Goal: Communication & Community: Answer question/provide support

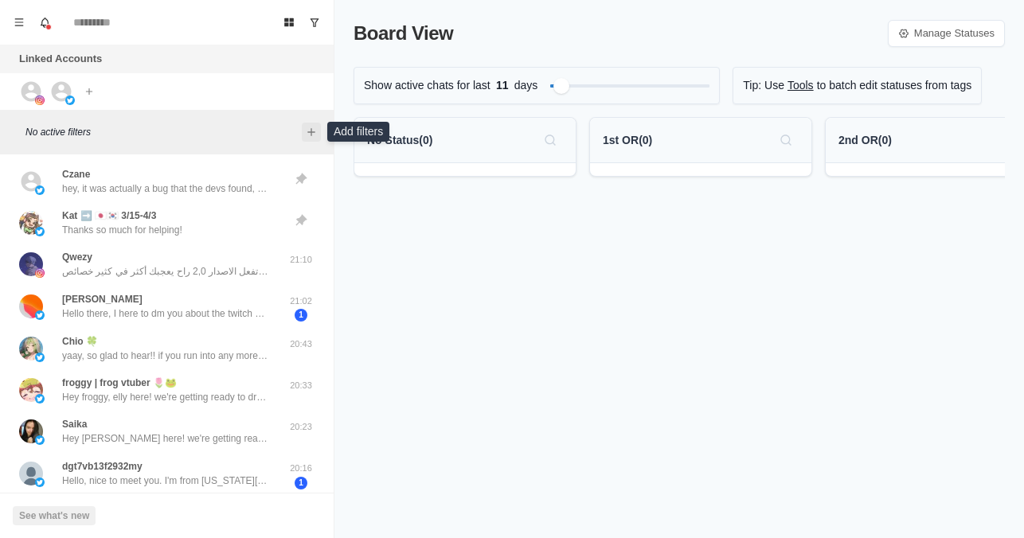
click at [313, 133] on icon "Add filters" at bounding box center [311, 132] width 13 height 13
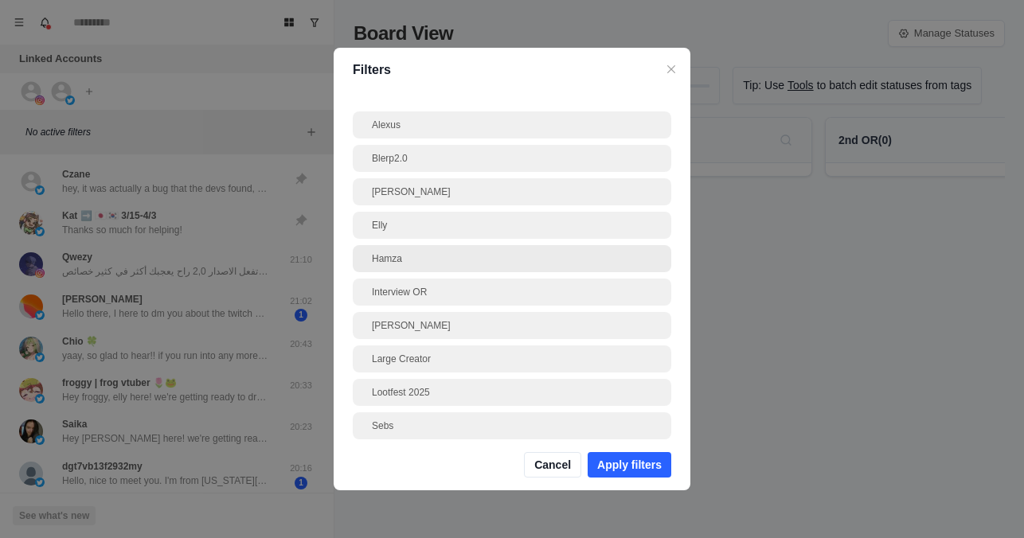
click at [392, 259] on div "Hamza" at bounding box center [512, 259] width 280 height 14
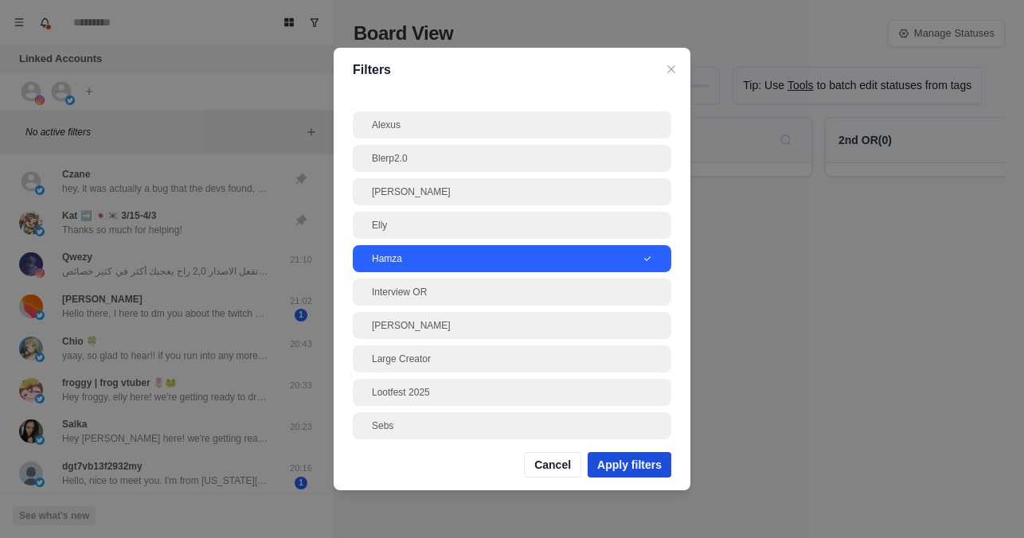
click at [651, 458] on button "Apply filters" at bounding box center [630, 464] width 84 height 25
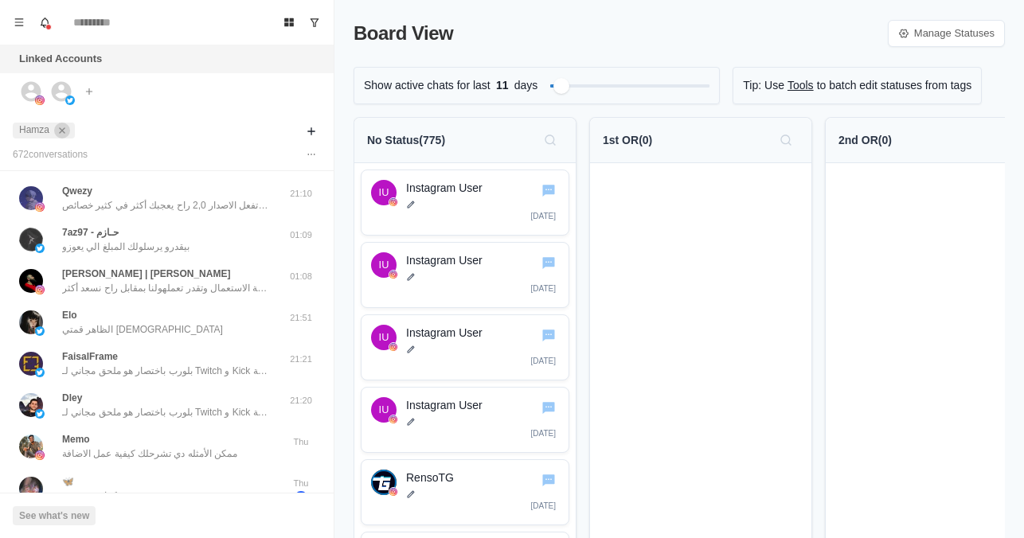
click at [64, 132] on icon "close" at bounding box center [62, 130] width 6 height 6
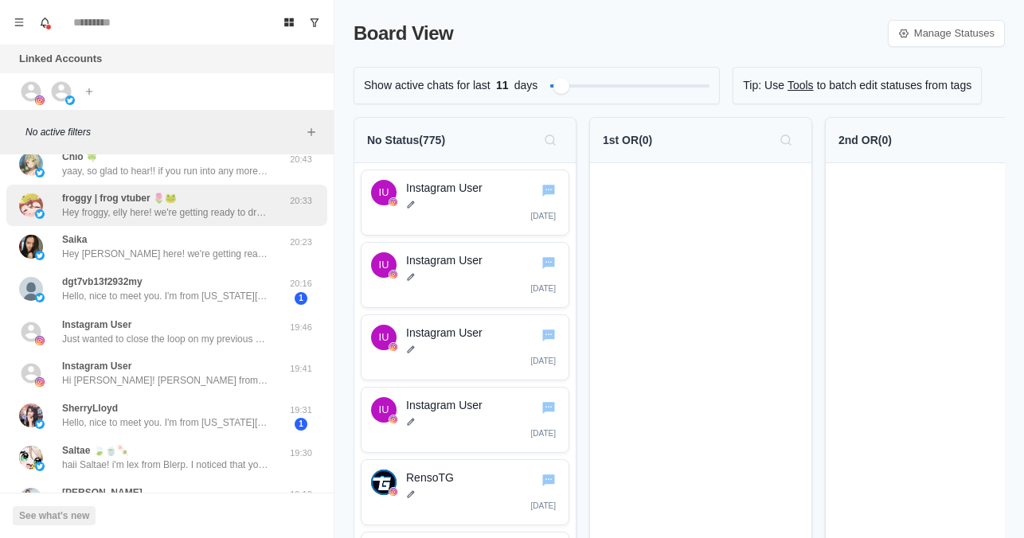
scroll to position [186, 0]
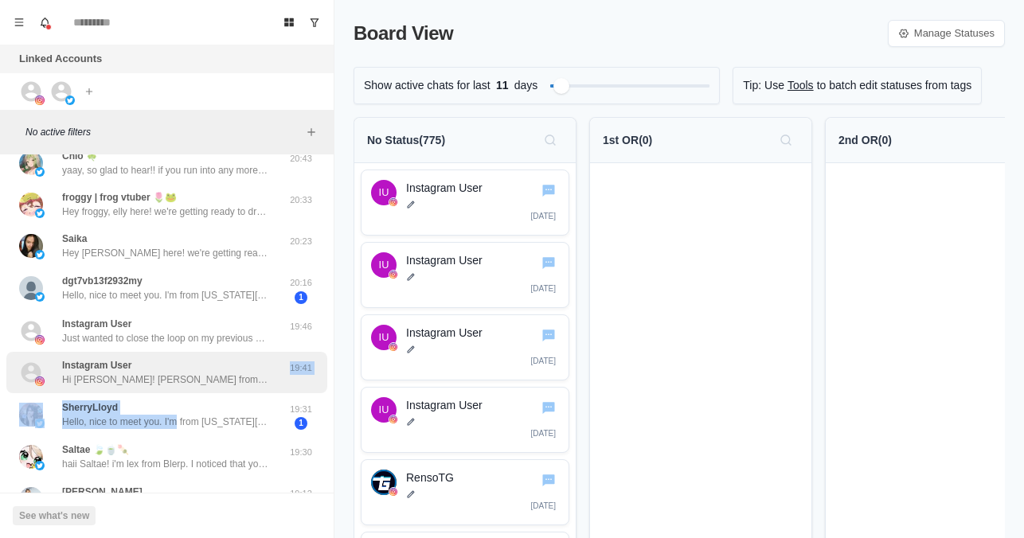
drag, startPoint x: 176, startPoint y: 403, endPoint x: 215, endPoint y: 367, distance: 53.0
click at [215, 367] on div "[PERSON_NAME] hey, it was actually a bug that the devs found, they had pushed u…" at bounding box center [167, 457] width 334 height 965
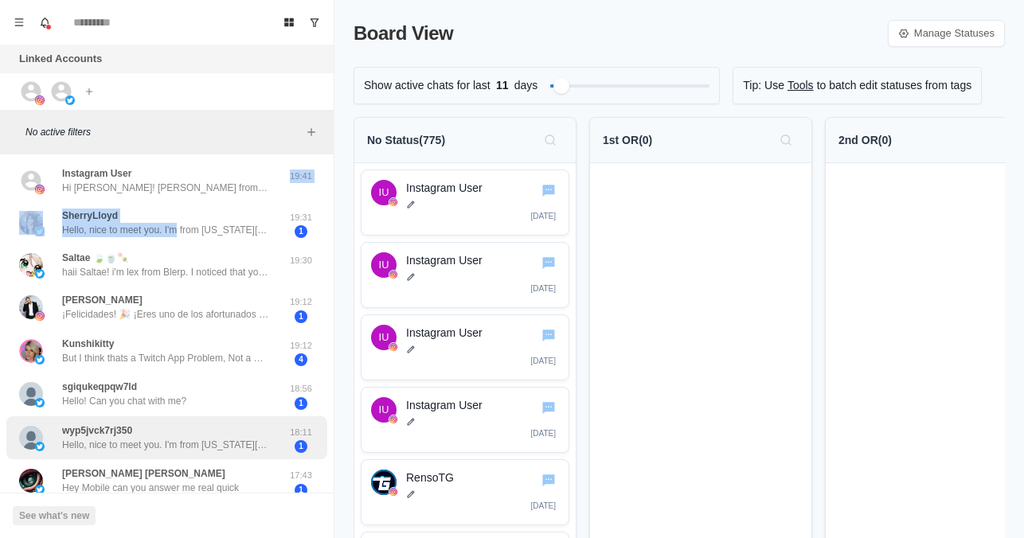
scroll to position [599, 0]
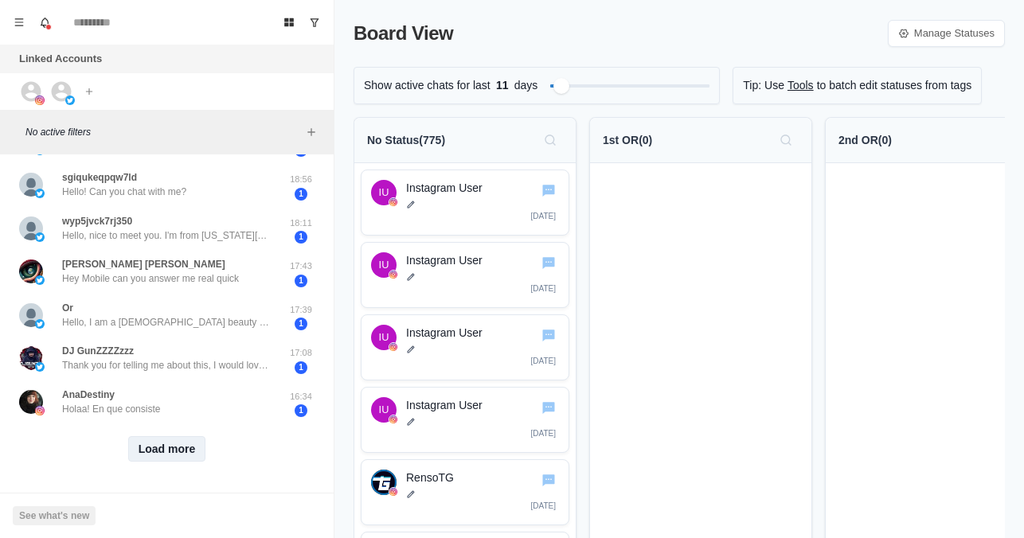
click at [155, 443] on button "Load more" at bounding box center [167, 449] width 78 height 25
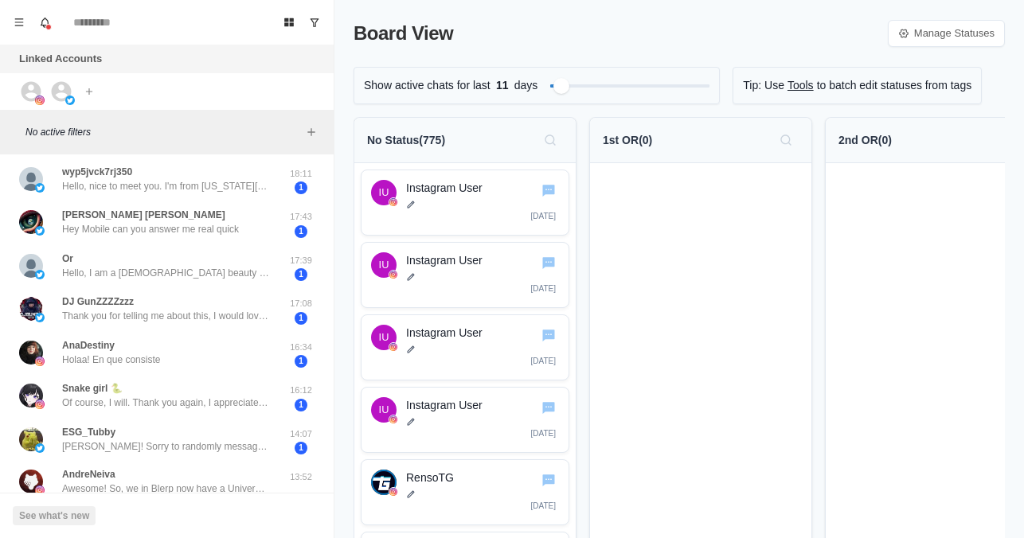
scroll to position [638, 0]
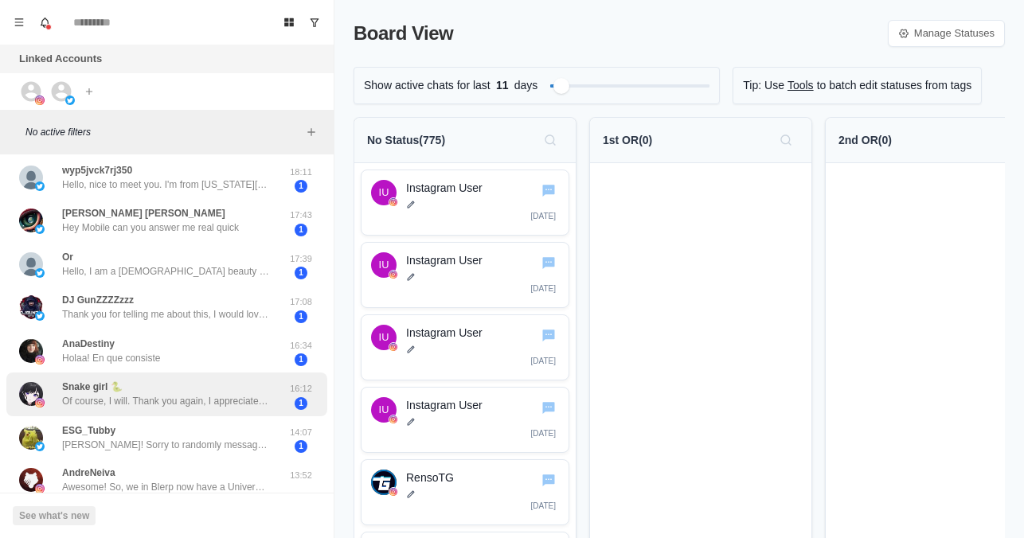
click at [205, 404] on p "Of course, I will. Thank you again, I appreciate it! 😊💖" at bounding box center [165, 401] width 207 height 14
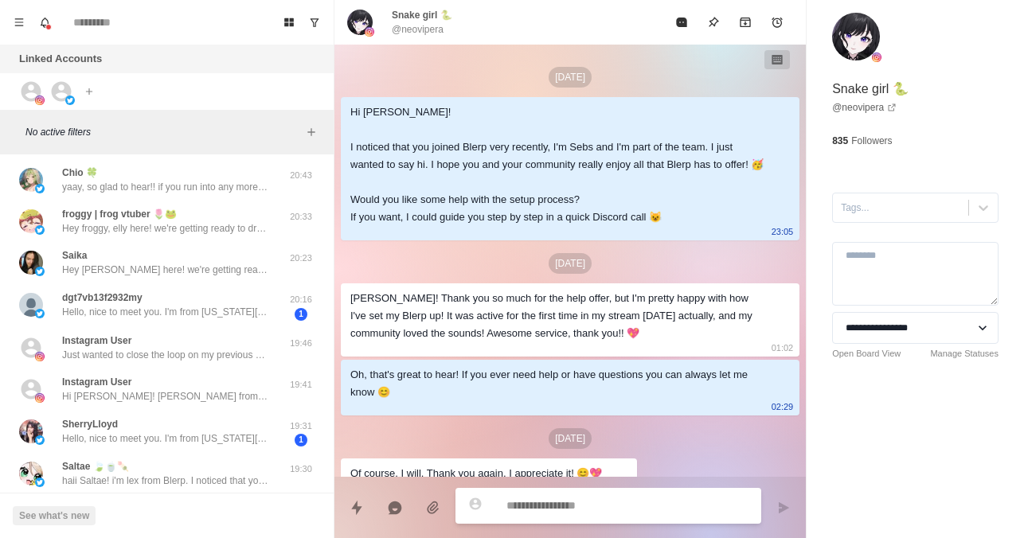
scroll to position [0, 0]
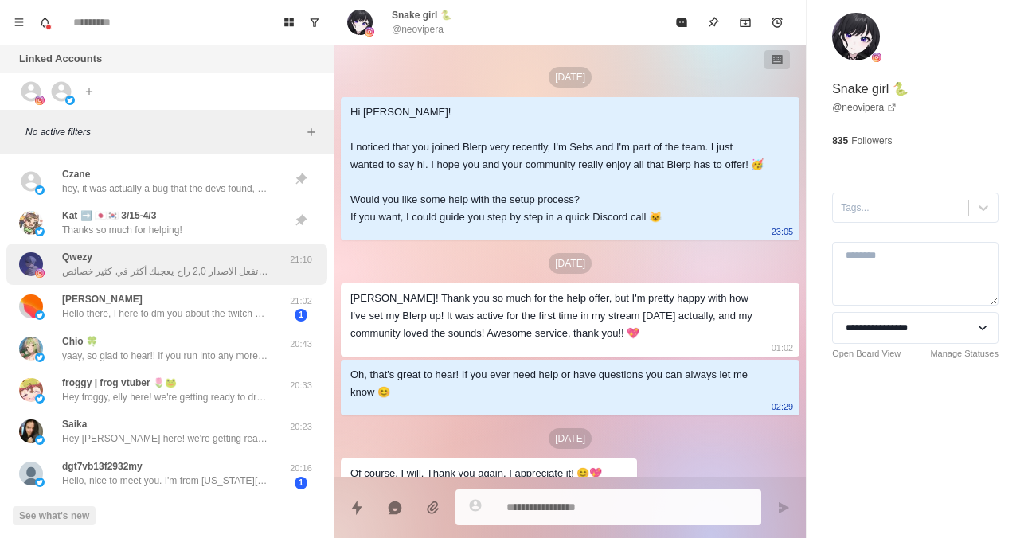
click at [219, 270] on p "جربه الحين و لو تفعل الاصدار 2,0 راح يعجبك أكثر في كثير خصائص" at bounding box center [165, 271] width 207 height 14
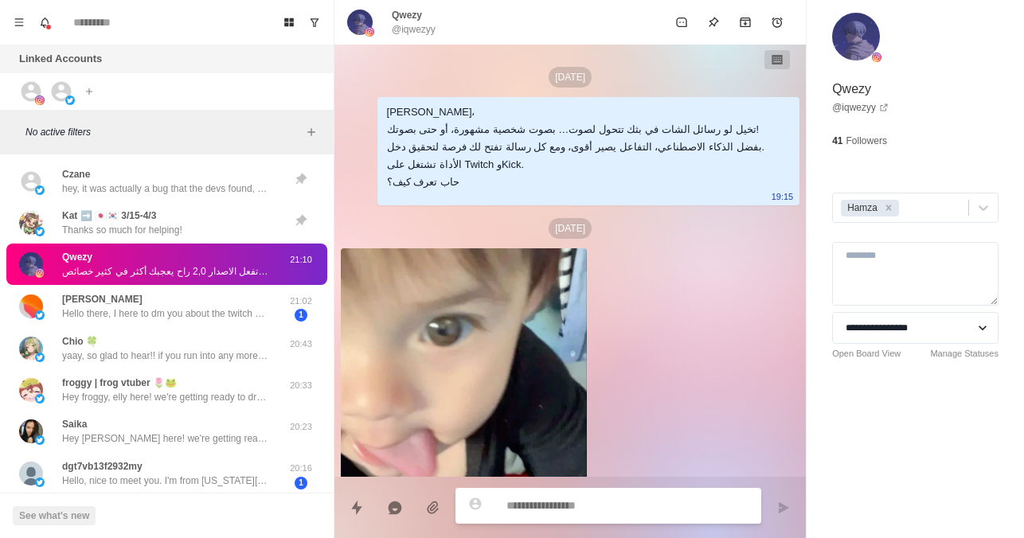
scroll to position [565, 0]
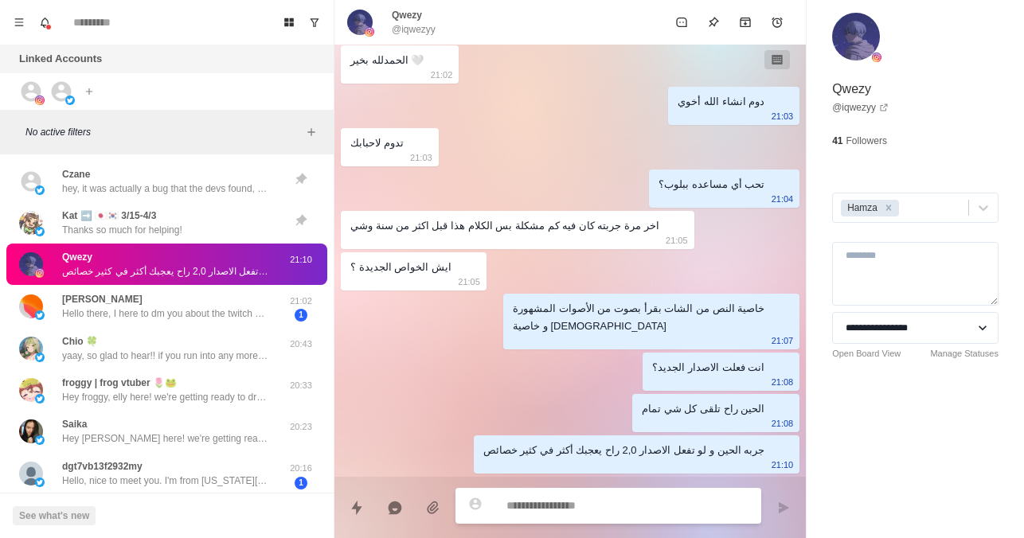
drag, startPoint x: 874, startPoint y: 81, endPoint x: 827, endPoint y: 88, distance: 47.4
click at [827, 88] on div "**********" at bounding box center [915, 215] width 217 height 431
copy p "Qwezy"
type textarea "*"
